Goal: Navigation & Orientation: Understand site structure

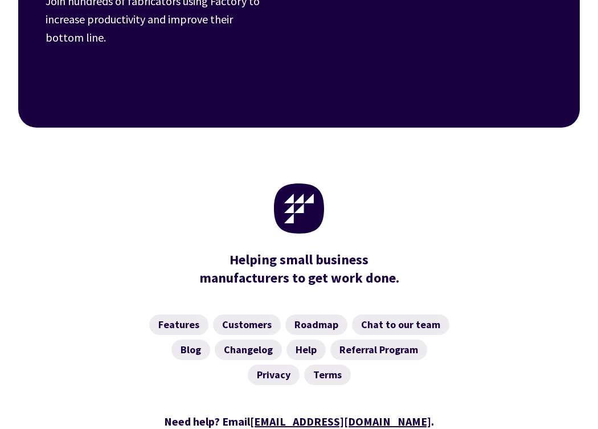
scroll to position [4439, 0]
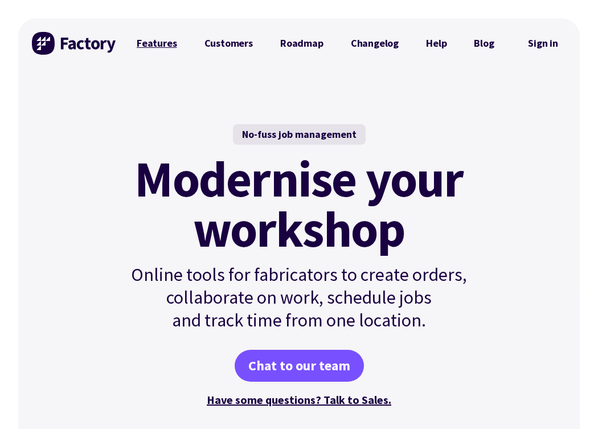
click at [150, 43] on link "Features" at bounding box center [157, 43] width 68 height 23
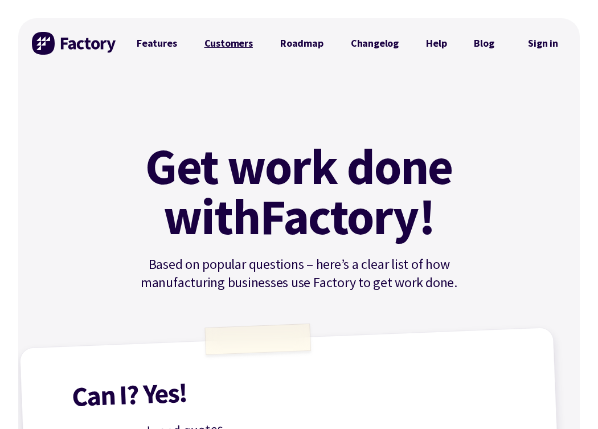
click at [238, 44] on link "Customers" at bounding box center [229, 43] width 76 height 23
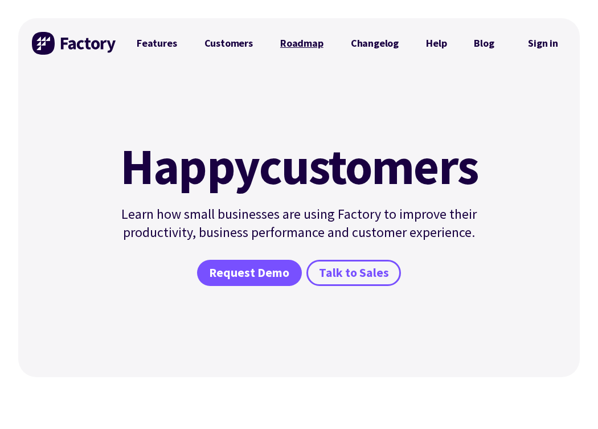
click at [298, 43] on link "Roadmap" at bounding box center [301, 43] width 71 height 23
click at [440, 44] on link "Help" at bounding box center [436, 43] width 48 height 23
click at [474, 39] on link "Blog" at bounding box center [483, 43] width 47 height 23
